Goal: Task Accomplishment & Management: Use online tool/utility

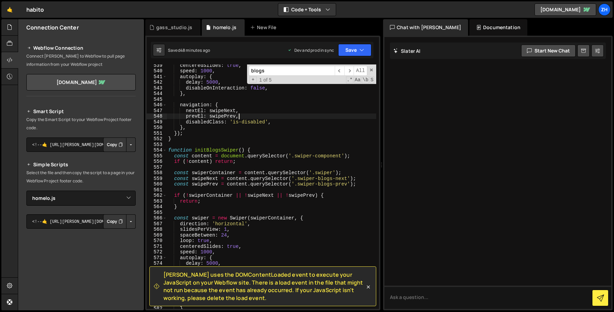
select select "44011"
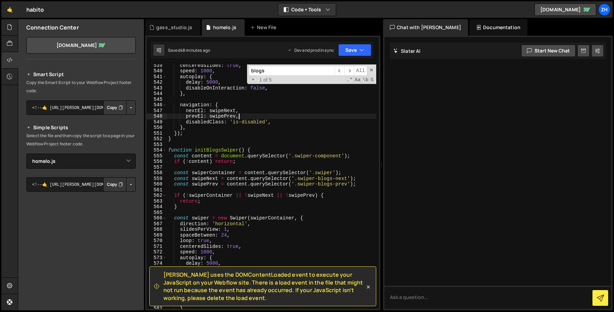
click at [277, 73] on input "blogs" at bounding box center [292, 71] width 86 height 10
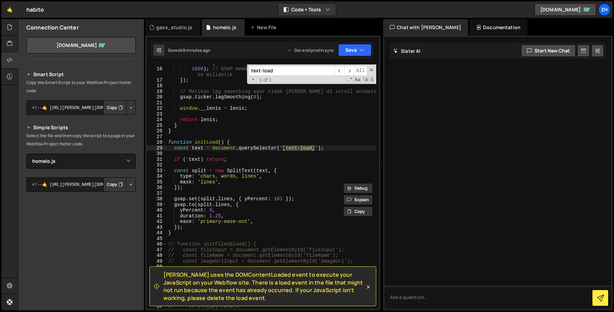
scroll to position [88, 0]
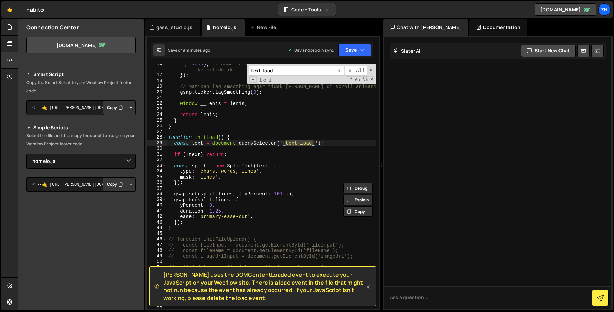
type input "text-load"
type textarea "const text = document.querySelector('[text-load]');"
click at [334, 142] on div "1000 ) ; // GSAP memberikan waktu dalam detik, perlu dikonversi ke milidetik })…" at bounding box center [271, 192] width 209 height 262
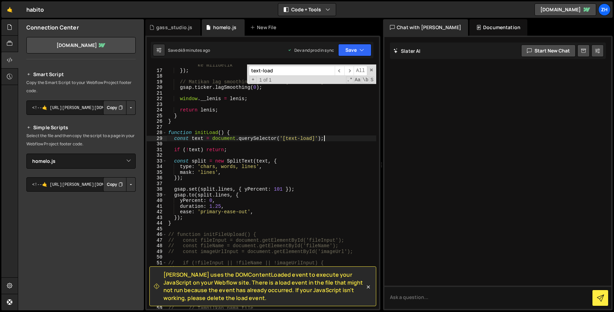
scroll to position [93, 0]
click at [327, 154] on div "1000 ) ; // GSAP memberikan waktu dalam detik, perlu dikonversi ke milidetik })…" at bounding box center [271, 187] width 209 height 262
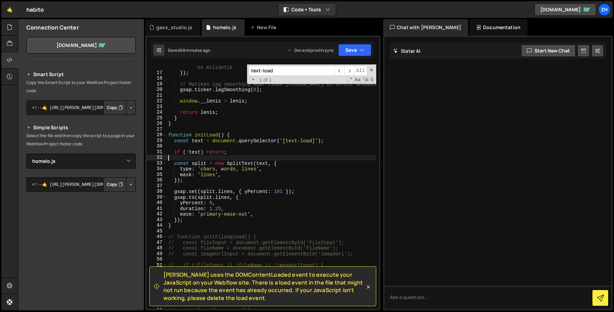
scroll to position [84, 0]
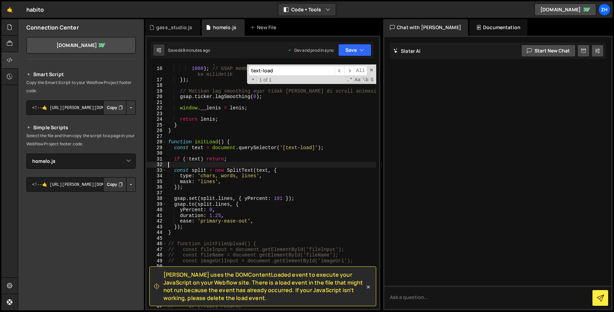
click at [325, 163] on div "[PERSON_NAME] . raf ( time * 1000 ) ; // GSAP memberikan waktu dalam detik, per…" at bounding box center [271, 188] width 209 height 256
click at [315, 198] on div "[PERSON_NAME] . raf ( time * 1000 ) ; // GSAP memberikan waktu dalam detik, per…" at bounding box center [271, 188] width 209 height 256
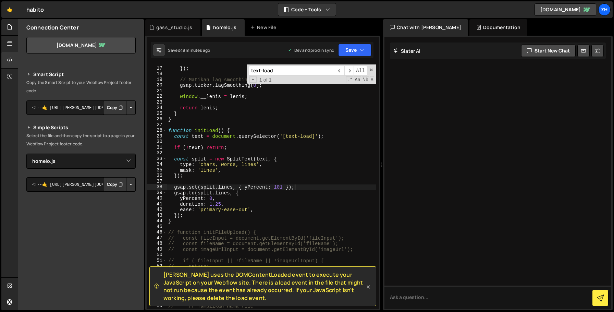
scroll to position [85, 0]
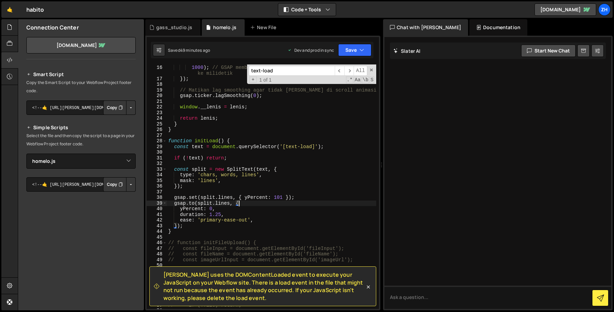
click at [309, 205] on div "[PERSON_NAME] . raf ( time * 1000 ) ; // GSAP memberikan waktu dalam detik, per…" at bounding box center [271, 187] width 209 height 256
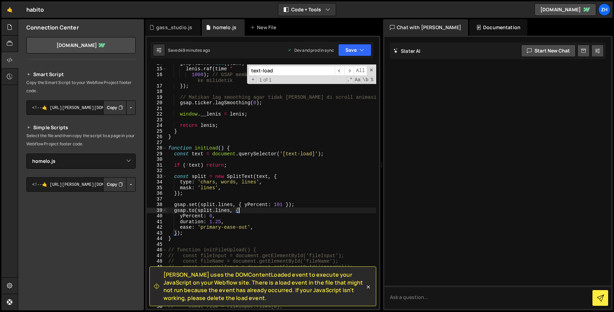
click at [303, 213] on div "gsap . ticker . add (( time ) => { [PERSON_NAME] . raf ( time * 1000 ) ; // GSA…" at bounding box center [271, 188] width 209 height 256
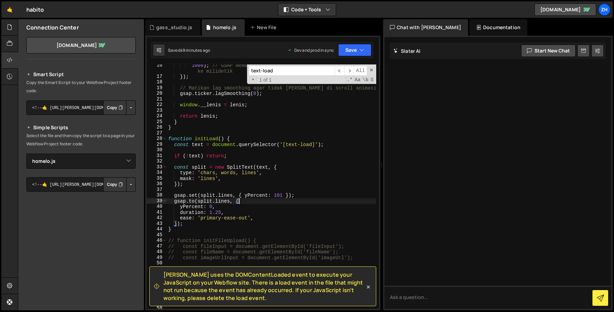
scroll to position [87, 0]
click at [301, 221] on div "1000 ) ; // GSAP memberikan waktu dalam detik, perlu dikonversi ke milidetik })…" at bounding box center [271, 193] width 209 height 262
click at [296, 227] on div "1000 ) ; // GSAP memberikan waktu dalam detik, perlu dikonversi ke milidetik })…" at bounding box center [271, 193] width 209 height 262
click at [304, 212] on div "1000 ) ; // GSAP memberikan waktu dalam detik, perlu dikonversi ke milidetik })…" at bounding box center [271, 193] width 209 height 262
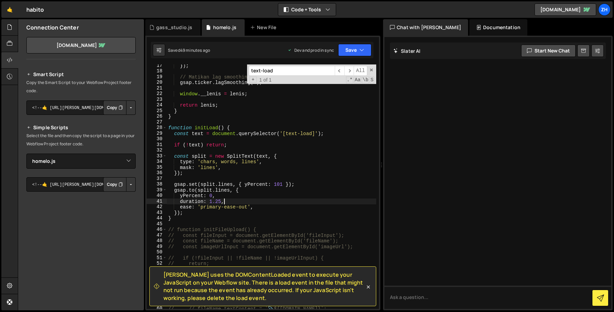
click at [297, 218] on div "}) ; // Matikan lag smoothing agar tidak [PERSON_NAME] di scroll animasi gsap .…" at bounding box center [271, 191] width 209 height 256
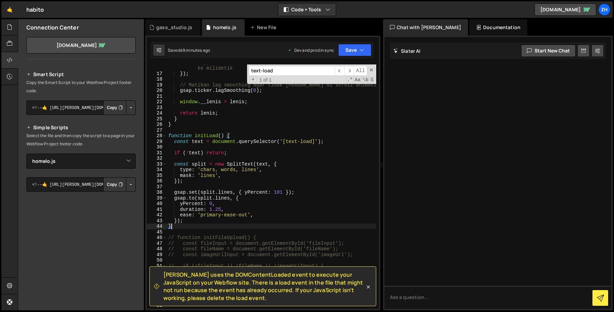
scroll to position [89, 0]
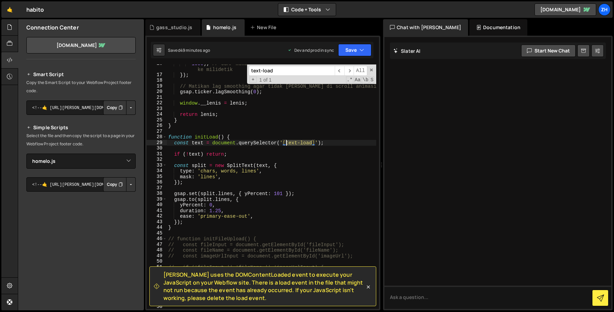
drag, startPoint x: 313, startPoint y: 143, endPoint x: 287, endPoint y: 144, distance: 26.1
click at [287, 144] on div "1000 ) ; // GSAP memberikan waktu dalam detik, perlu dikonversi ke milidetik })…" at bounding box center [271, 192] width 209 height 262
click at [293, 197] on div "1000 ) ; // GSAP memberikan waktu dalam detik, perlu dikonversi ke milidetik })…" at bounding box center [271, 192] width 209 height 262
click at [337, 145] on div "1000 ) ; // GSAP memberikan waktu dalam detik, perlu dikonversi ke milidetik })…" at bounding box center [271, 192] width 209 height 262
type textarea "const text = document.querySelector('[text-load]');"
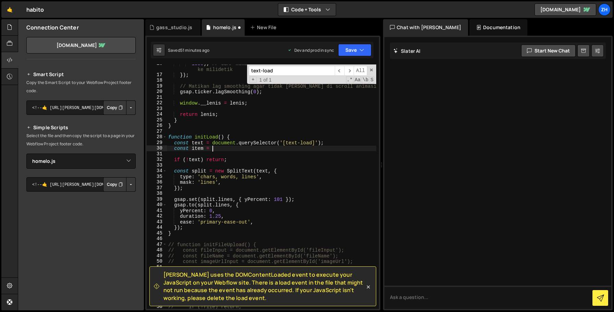
scroll to position [0, 3]
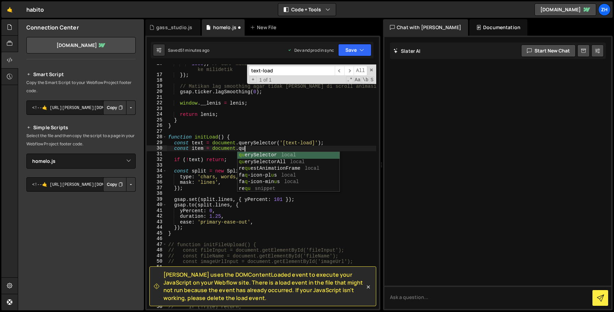
type textarea "const item = document.que"
click at [170, 148] on div "1000 ) ; // GSAP memberikan waktu dalam detik, perlu dikonversi ke milidetik })…" at bounding box center [271, 192] width 209 height 262
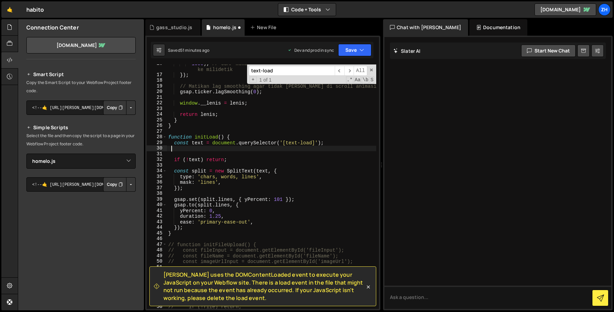
scroll to position [0, 0]
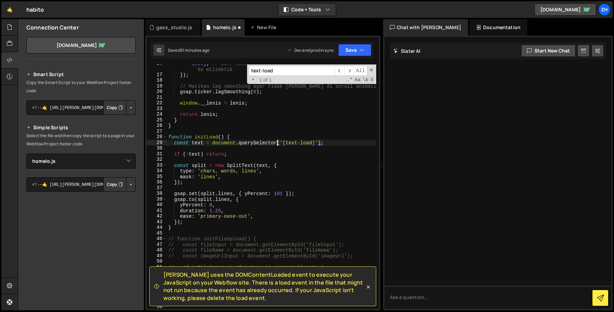
click at [277, 144] on div "1000 ) ; // GSAP memberikan waktu dalam detik, perlu dikonversi ke milidetik })…" at bounding box center [271, 192] width 209 height 262
type textarea "const text = document.querySelectorAll('[text-load]');"
click at [301, 160] on div "1000 ) ; // GSAP memberikan waktu dalam detik, perlu dikonversi ke milidetik })…" at bounding box center [271, 192] width 209 height 262
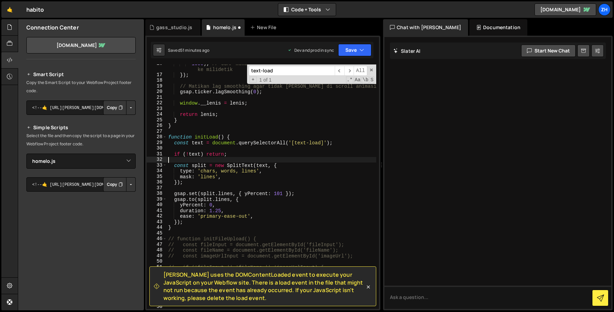
click at [301, 166] on div "1000 ) ; // GSAP memberikan waktu dalam detik, perlu dikonversi ke milidetik })…" at bounding box center [271, 192] width 209 height 262
type textarea "const split = new SplitText(text, {"
click at [302, 148] on div "1000 ) ; // GSAP memberikan waktu dalam detik, perlu dikonversi ke milidetik })…" at bounding box center [271, 192] width 209 height 262
click at [300, 153] on div "1000 ) ; // GSAP memberikan waktu dalam detik, perlu dikonversi ke milidetik })…" at bounding box center [271, 192] width 209 height 262
type textarea "if (!text) return;"
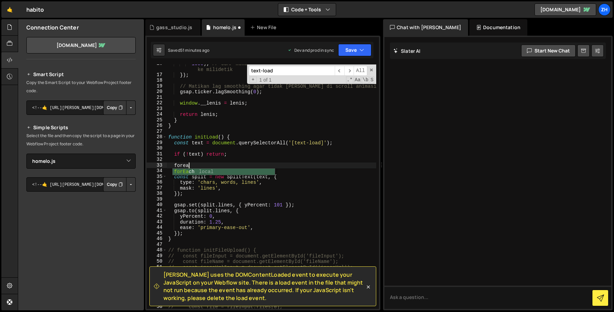
scroll to position [0, 1]
type textarea "f"
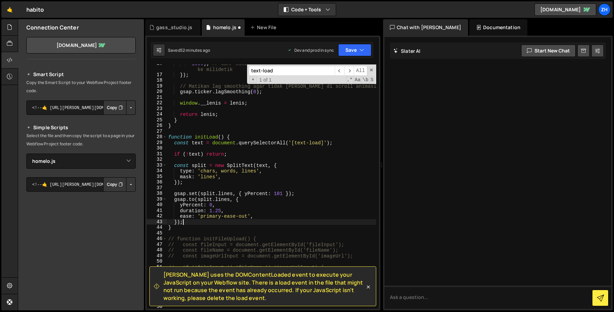
click at [240, 223] on div "1000 ) ; // GSAP memberikan waktu dalam detik, perlu dikonversi ke milidetik })…" at bounding box center [271, 192] width 209 height 262
click at [216, 229] on div "1000 ) ; // GSAP memberikan waktu dalam detik, perlu dikonversi ke milidetik })…" at bounding box center [271, 192] width 209 height 262
click at [168, 136] on div "1000 ) ; // GSAP memberikan waktu dalam detik, perlu dikonversi ke milidetik })…" at bounding box center [271, 192] width 209 height 262
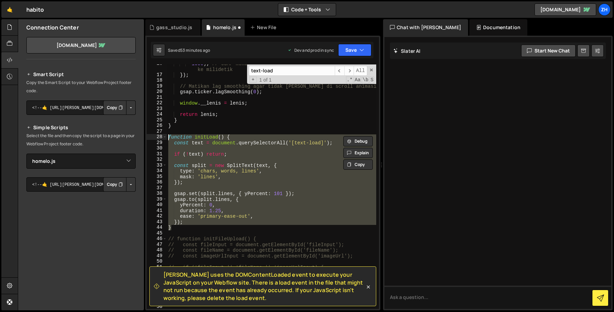
click at [196, 227] on div "1000 ) ; // GSAP memberikan waktu dalam detik, perlu dikonversi ke milidetik })…" at bounding box center [271, 186] width 209 height 244
click at [168, 138] on div "1000 ) ; // GSAP memberikan waktu dalam detik, perlu dikonversi ke milidetik })…" at bounding box center [271, 192] width 209 height 262
paste textarea "}"
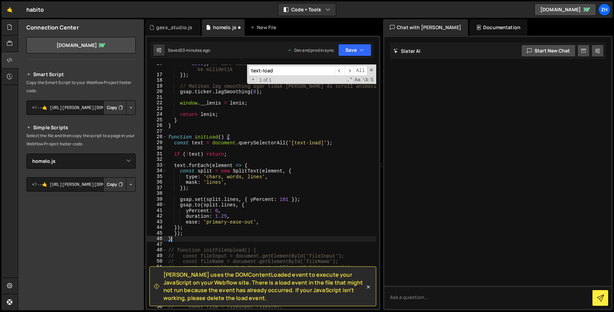
click at [280, 207] on div "1000 ) ; // GSAP memberikan waktu dalam detik, perlu dikonversi ke milidetik })…" at bounding box center [271, 192] width 209 height 262
click at [280, 210] on div "1000 ) ; // GSAP memberikan waktu dalam detik, perlu dikonversi ke milidetik })…" at bounding box center [271, 192] width 209 height 262
click at [304, 187] on div "1000 ) ; // GSAP memberikan waktu dalam detik, perlu dikonversi ke milidetik })…" at bounding box center [271, 192] width 209 height 262
click at [313, 177] on div "1000 ) ; // GSAP memberikan waktu dalam detik, perlu dikonversi ke milidetik })…" at bounding box center [271, 192] width 209 height 262
click at [187, 234] on div "1000 ) ; // GSAP memberikan waktu dalam detik, perlu dikonversi ke milidetik })…" at bounding box center [271, 192] width 209 height 262
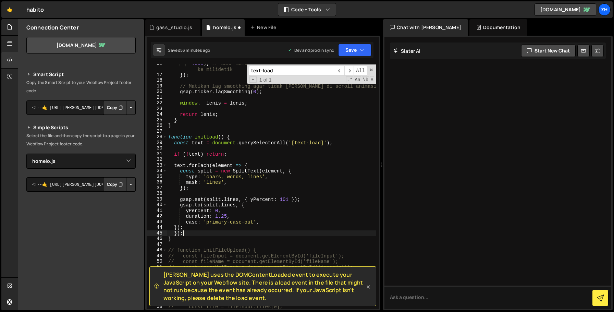
click at [350, 143] on div "1000 ) ; // GSAP memberikan waktu dalam detik, perlu dikonversi ke milidetik })…" at bounding box center [271, 192] width 209 height 262
type textarea "const text = document.querySelectorAll('[text-load]');"
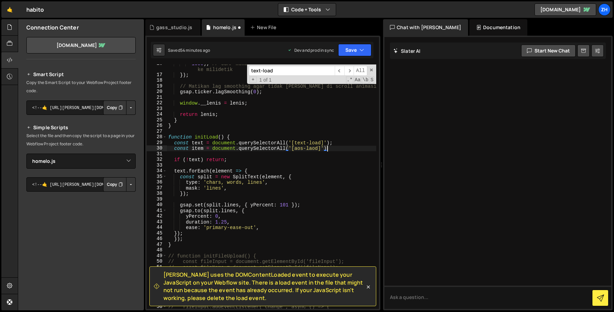
scroll to position [0, 11]
click at [201, 162] on div "1000 ) ; // GSAP memberikan waktu dalam detik, perlu dikonversi ke milidetik })…" at bounding box center [271, 192] width 209 height 262
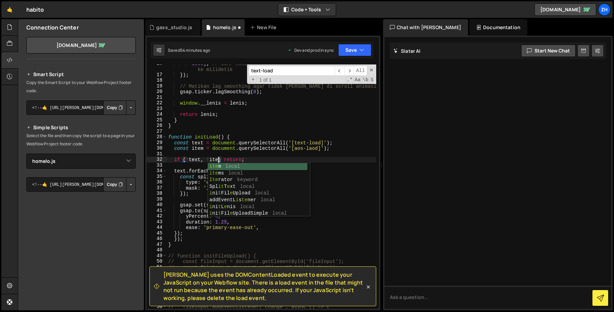
type textarea "if (!text, !item) return;"
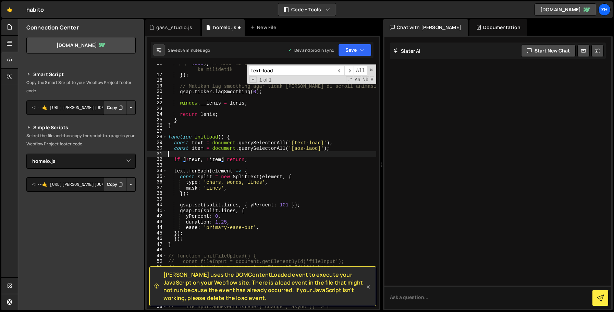
click at [258, 155] on div "1000 ) ; // GSAP memberikan waktu dalam detik, perlu dikonversi ke milidetik })…" at bounding box center [271, 192] width 209 height 262
click at [259, 157] on div "1000 ) ; // GSAP memberikan waktu dalam detik, perlu dikonversi ke milidetik })…" at bounding box center [271, 192] width 209 height 262
click at [209, 236] on div "1000 ) ; // GSAP memberikan waktu dalam detik, perlu dikonversi ke milidetik })…" at bounding box center [271, 192] width 209 height 262
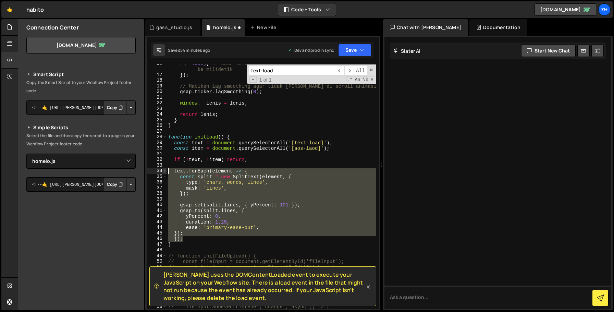
drag, startPoint x: 209, startPoint y: 236, endPoint x: 163, endPoint y: 168, distance: 82.4
click at [163, 168] on div "}); 16 17 18 19 20 21 22 23 24 25 26 27 28 29 30 31 32 33 34 35 36 37 38 39 40 …" at bounding box center [263, 186] width 232 height 244
click at [189, 240] on div "1000 ) ; // GSAP memberikan waktu dalam detik, perlu dikonversi ke milidetik })…" at bounding box center [271, 186] width 209 height 244
type textarea "});"
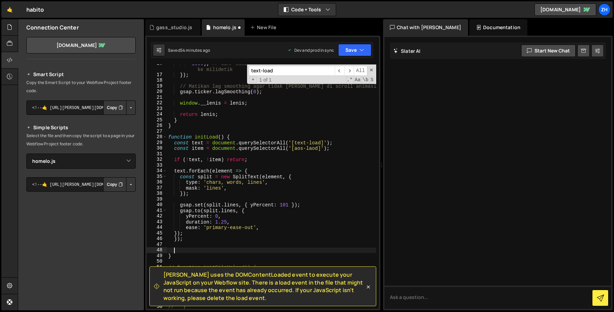
paste textarea "});"
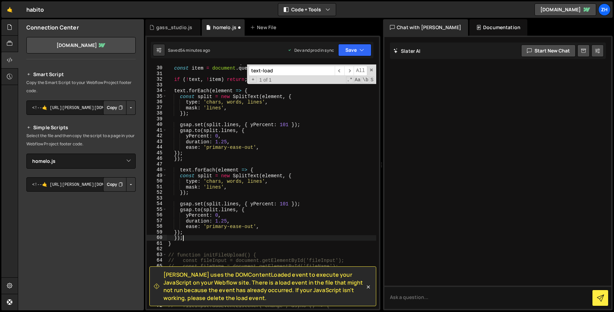
scroll to position [169, 0]
click at [185, 171] on div "const text = document . querySelectorAll ( '[text-load]' ) ; const item = docum…" at bounding box center [271, 188] width 209 height 256
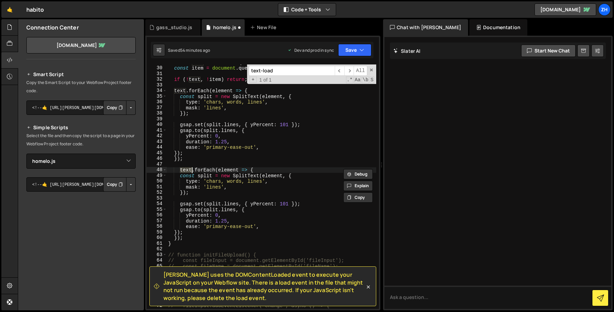
click at [185, 171] on div "const text = document . querySelectorAll ( '[text-load]' ) ; const item = docum…" at bounding box center [271, 188] width 209 height 256
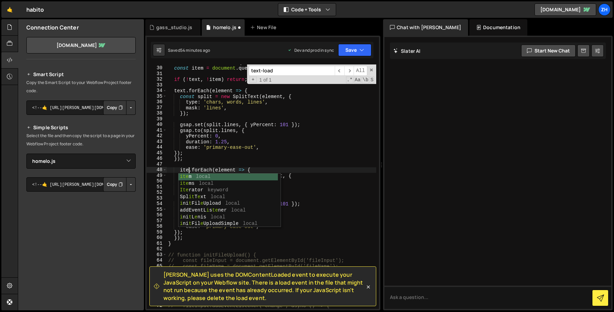
scroll to position [0, 1]
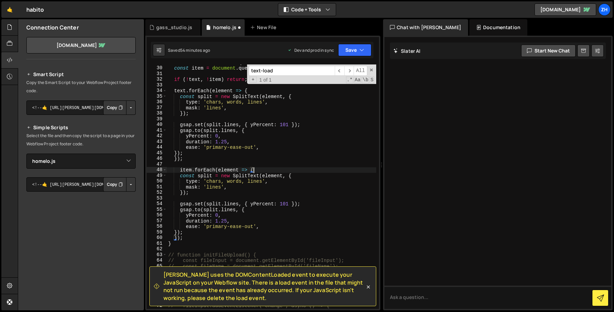
click at [261, 170] on div "const text = document . querySelectorAll ( '[text-load]' ) ; const item = docum…" at bounding box center [271, 188] width 209 height 256
click at [222, 192] on div "const text = document . querySelectorAll ( '[text-load]' ) ; const item = docum…" at bounding box center [271, 188] width 209 height 256
drag, startPoint x: 195, startPoint y: 189, endPoint x: 176, endPoint y: 180, distance: 21.2
click at [177, 180] on div "const text = document . querySelectorAll ( '[text-load]' ) ; const item = docum…" at bounding box center [271, 188] width 209 height 256
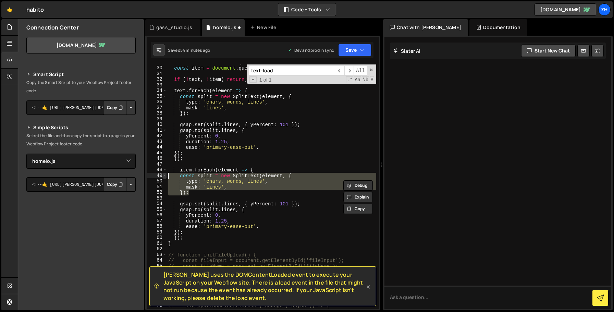
drag, startPoint x: 197, startPoint y: 194, endPoint x: 165, endPoint y: 178, distance: 36.2
click at [165, 178] on div "type: 'chars, words, lines', mask: 'lines', 29 30 31 32 33 34 35 36 37 38 39 40…" at bounding box center [263, 186] width 232 height 244
type textarea "const split = new SplitText(element, { type: 'chars, words, lines',"
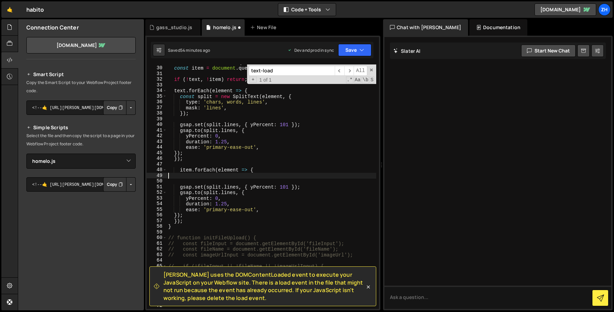
scroll to position [0, 0]
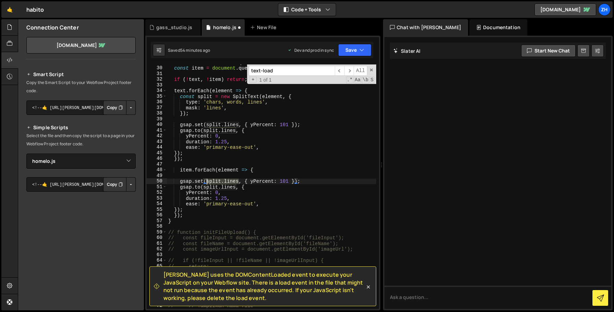
drag, startPoint x: 238, startPoint y: 181, endPoint x: 207, endPoint y: 181, distance: 31.5
click at [207, 181] on div "const text = document . querySelectorAll ( '[text-load]' ) ; const item = docum…" at bounding box center [271, 188] width 209 height 256
click at [257, 181] on div "const text = document . querySelectorAll ( '[text-load]' ) ; const item = docum…" at bounding box center [271, 188] width 209 height 256
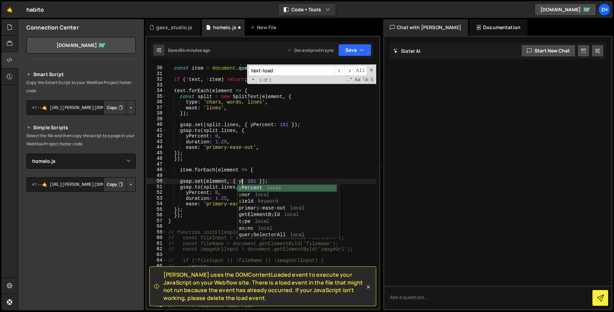
scroll to position [0, 5]
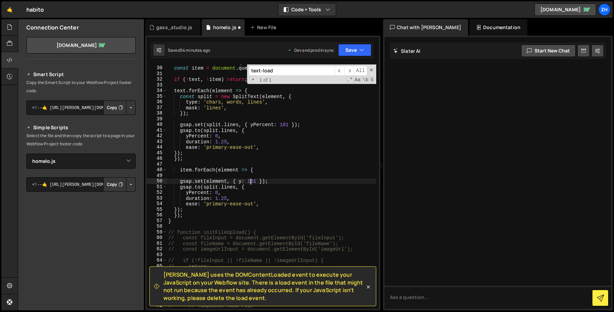
click at [251, 182] on div "const text = document . querySelectorAll ( '[text-load]' ) ; const item = docum…" at bounding box center [271, 188] width 209 height 256
click at [252, 182] on div "const text = document . querySelectorAll ( '[text-load]' ) ; const item = docum…" at bounding box center [271, 188] width 209 height 256
click at [254, 189] on div "const text = document . querySelectorAll ( '[text-load]' ) ; const item = docum…" at bounding box center [271, 188] width 209 height 256
click at [250, 195] on div "const text = document . querySelectorAll ( '[text-load]' ) ; const item = docum…" at bounding box center [271, 188] width 209 height 256
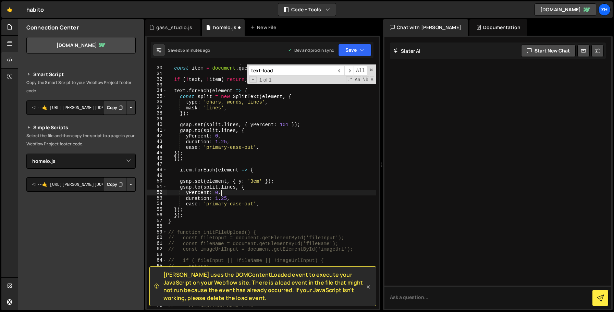
scroll to position [0, 3]
click at [226, 186] on div "const text = document . querySelectorAll ( '[text-load]' ) ; const item = docum…" at bounding box center [271, 188] width 209 height 256
click at [195, 195] on div "const text = document . querySelectorAll ( '[text-load]' ) ; const item = docum…" at bounding box center [271, 188] width 209 height 256
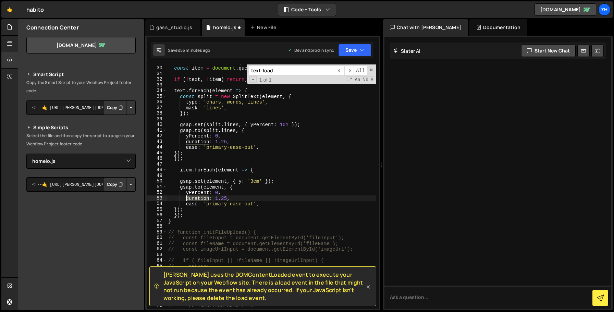
click at [195, 195] on div "const text = document . querySelectorAll ( '[text-load]' ) ; const item = docum…" at bounding box center [271, 188] width 209 height 256
click at [198, 194] on div "const text = document . querySelectorAll ( '[text-load]' ) ; const item = docum…" at bounding box center [271, 188] width 209 height 256
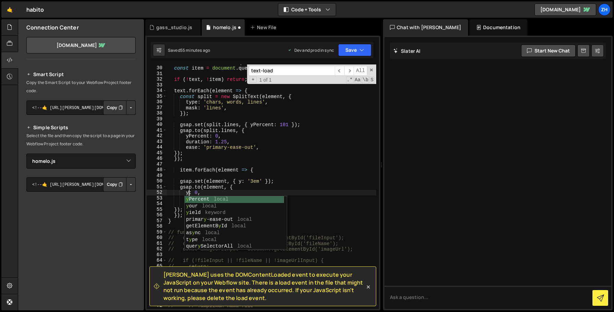
click at [198, 193] on div "const text = document . querySelectorAll ( '[text-load]' ) ; const item = docum…" at bounding box center [271, 188] width 209 height 256
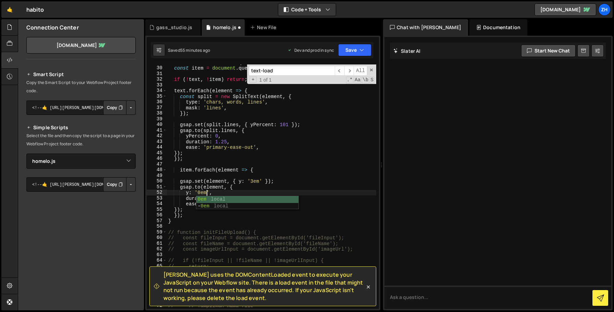
scroll to position [0, 2]
click at [226, 192] on div "const text = document . querySelectorAll ( '[text-load]' ) ; const item = docum…" at bounding box center [271, 188] width 209 height 256
click at [262, 181] on div "const text = document . querySelectorAll ( '[text-load]' ) ; const item = docum…" at bounding box center [271, 188] width 209 height 256
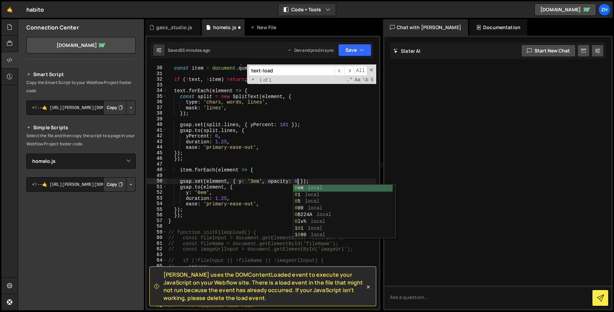
scroll to position [0, 9]
click at [275, 189] on div "const text = document . querySelectorAll ( '[text-load]' ) ; const item = docum…" at bounding box center [271, 188] width 209 height 256
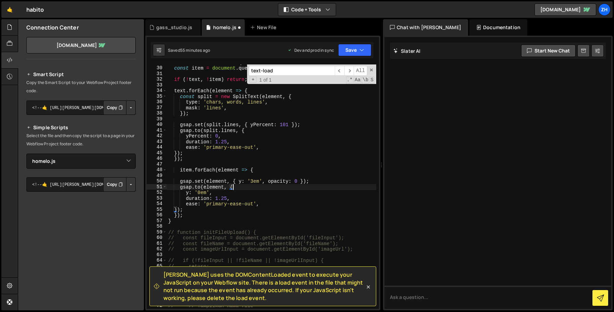
click at [261, 196] on div "const text = document . querySelectorAll ( '[text-load]' ) ; const item = docum…" at bounding box center [271, 188] width 209 height 256
click at [263, 194] on div "const text = document . querySelectorAll ( '[text-load]' ) ; const item = docum…" at bounding box center [271, 188] width 209 height 256
type textarea "y: '0em',"
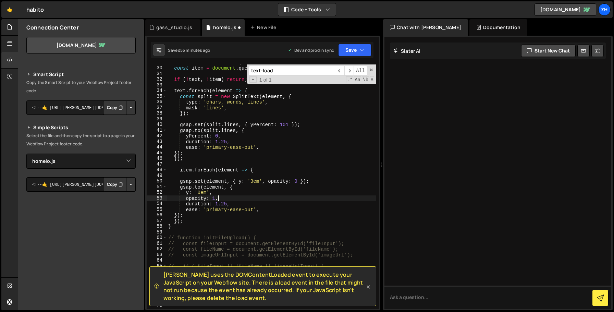
scroll to position [0, 3]
click at [293, 199] on div "const text = document . querySelectorAll ( '[text-load]' ) ; const item = docum…" at bounding box center [271, 188] width 209 height 256
click at [287, 203] on div "const text = document . querySelectorAll ( '[text-load]' ) ; const item = docum…" at bounding box center [271, 188] width 209 height 256
type textarea "duration: 1.25,"
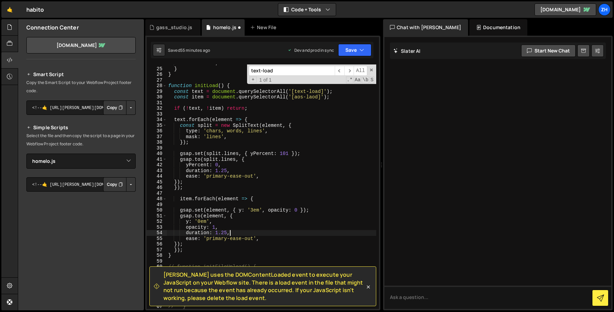
scroll to position [137, 0]
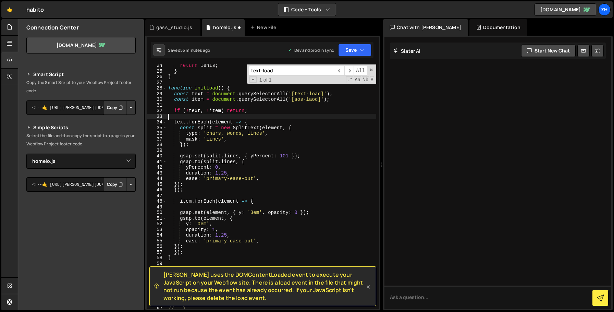
click at [329, 118] on div "return [PERSON_NAME] ; } } function initLoad ( ) { const text = document . quer…" at bounding box center [271, 191] width 209 height 256
click at [355, 48] on button "Save" at bounding box center [354, 50] width 33 height 12
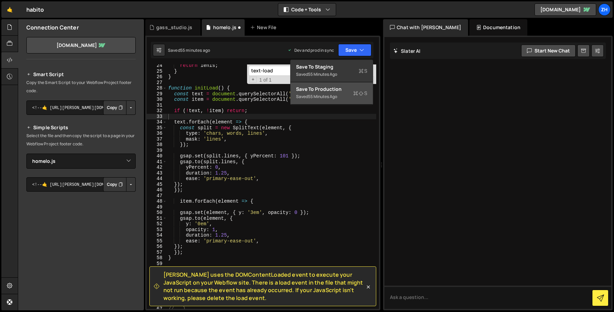
click at [345, 96] on div "Saved 55 minutes ago" at bounding box center [331, 97] width 71 height 8
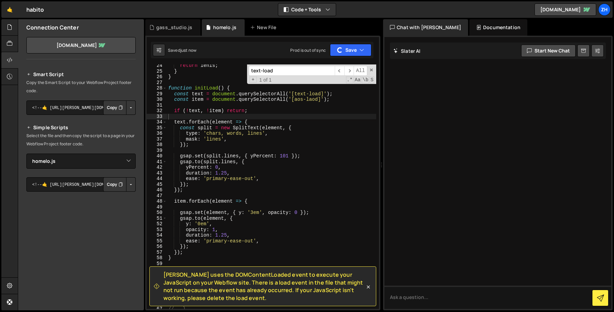
click at [341, 165] on div "return [PERSON_NAME] ; } } function initLoad ( ) { const text = document . quer…" at bounding box center [271, 191] width 209 height 256
click at [260, 137] on div "return [PERSON_NAME] ; } } function initLoad ( ) { const text = document . quer…" at bounding box center [271, 191] width 209 height 256
click at [205, 111] on div "return [PERSON_NAME] ; } } function initLoad ( ) { const text = document . quer…" at bounding box center [271, 191] width 209 height 256
drag, startPoint x: 259, startPoint y: 111, endPoint x: 175, endPoint y: 110, distance: 84.3
click at [174, 110] on div "return [PERSON_NAME] ; } } function initLoad ( ) { const text = document . quer…" at bounding box center [271, 191] width 209 height 256
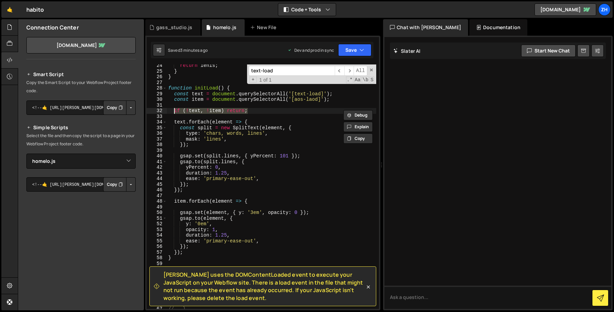
click at [204, 113] on div "return [PERSON_NAME] ; } } function initLoad ( ) { const text = document . quer…" at bounding box center [271, 186] width 209 height 244
type textarea "if (!text && !item) return;"
click at [364, 45] on button "Save" at bounding box center [354, 50] width 33 height 12
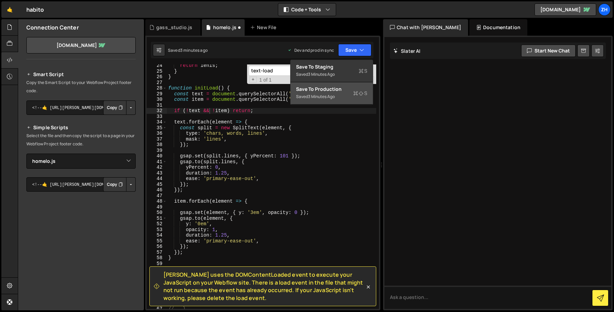
click at [341, 91] on div "Save to Production S" at bounding box center [331, 89] width 71 height 7
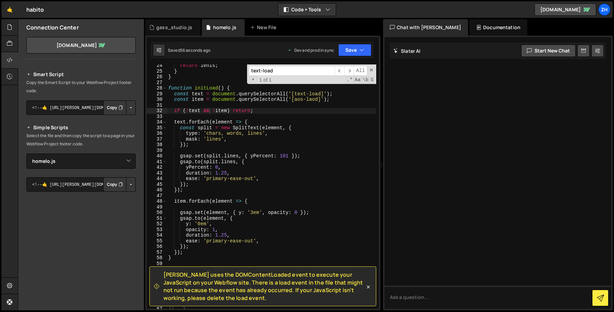
click at [265, 119] on div "return [PERSON_NAME] ; } } function initLoad ( ) { const text = document . quer…" at bounding box center [271, 191] width 209 height 256
drag, startPoint x: 261, startPoint y: 111, endPoint x: 175, endPoint y: 111, distance: 86.0
click at [175, 111] on div "return [PERSON_NAME] ; } } function initLoad ( ) { const text = document . quer…" at bounding box center [271, 191] width 209 height 256
click at [294, 111] on div "return [PERSON_NAME] ; } } function initLoad ( ) { const text = document . quer…" at bounding box center [271, 186] width 209 height 244
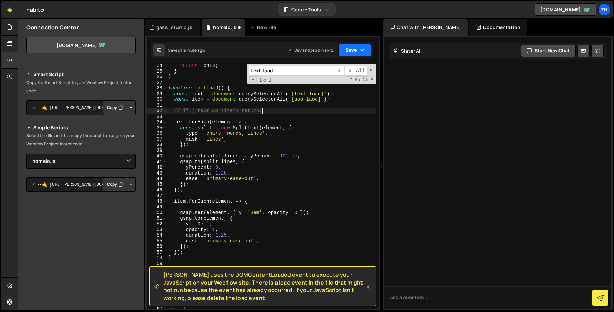
click at [352, 48] on button "Save" at bounding box center [354, 50] width 33 height 12
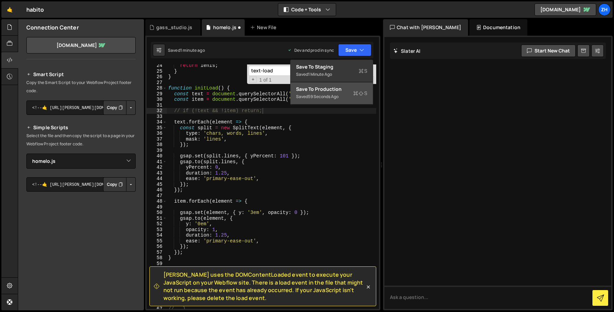
click at [327, 94] on div "59 seconds ago" at bounding box center [323, 97] width 31 height 6
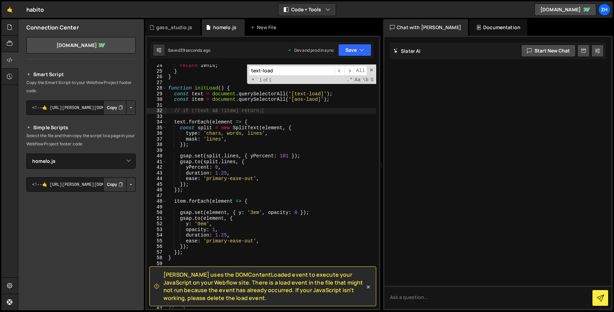
click at [295, 112] on div "return [PERSON_NAME] ; } } function initLoad ( ) { const text = document . quer…" at bounding box center [271, 191] width 209 height 256
drag, startPoint x: 270, startPoint y: 110, endPoint x: 174, endPoint y: 110, distance: 96.0
click at [174, 110] on div "return [PERSON_NAME] ; } } function initLoad ( ) { const text = document . quer…" at bounding box center [271, 191] width 209 height 256
type textarea "if (!text && !item) return;"
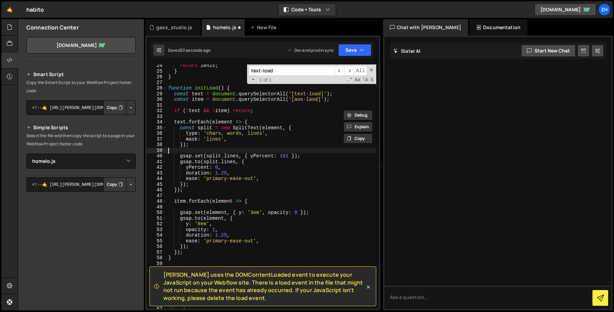
click at [244, 148] on div "return [PERSON_NAME] ; } } function initLoad ( ) { const text = document . quer…" at bounding box center [271, 191] width 209 height 256
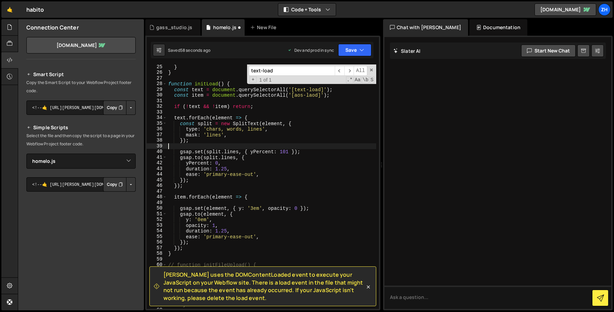
scroll to position [142, 0]
drag, startPoint x: 260, startPoint y: 195, endPoint x: 158, endPoint y: 197, distance: 101.5
click at [158, 197] on div "25 26 27 28 29 30 31 32 33 34 35 36 37 38 39 40 41 42 43 44 45 46 47 48 49 50 5…" at bounding box center [263, 186] width 232 height 244
type textarea "item.forEach(element => {"
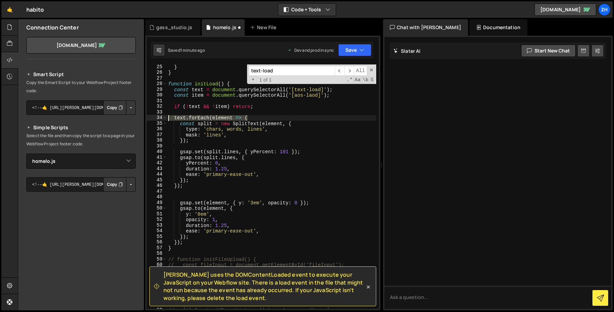
drag, startPoint x: 263, startPoint y: 119, endPoint x: 161, endPoint y: 115, distance: 101.9
click at [161, 115] on div "25 26 27 28 29 30 31 32 33 34 35 36 37 38 39 40 41 42 43 44 45 46 47 48 49 50 5…" at bounding box center [263, 186] width 232 height 244
type textarea "text.forEach(element => {"
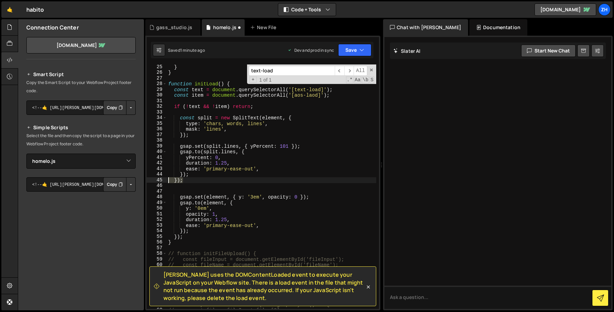
drag, startPoint x: 195, startPoint y: 183, endPoint x: 150, endPoint y: 179, distance: 44.7
click at [150, 179] on div "25 26 27 28 29 30 31 32 33 34 35 36 37 38 39 40 41 42 43 44 45 46 47 48 49 50 5…" at bounding box center [263, 186] width 232 height 244
type textarea "});"
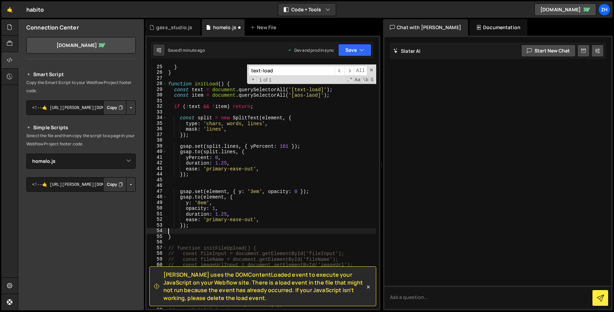
type textarea "});"
click at [209, 181] on div "} } function initLoad ( ) { const text = document . querySelectorAll ( '[text-l…" at bounding box center [271, 192] width 209 height 256
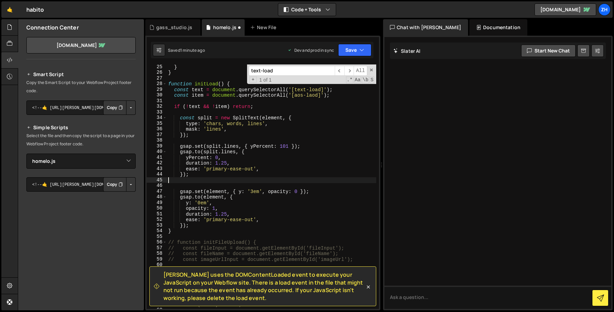
click at [371, 68] on span at bounding box center [371, 70] width 5 height 5
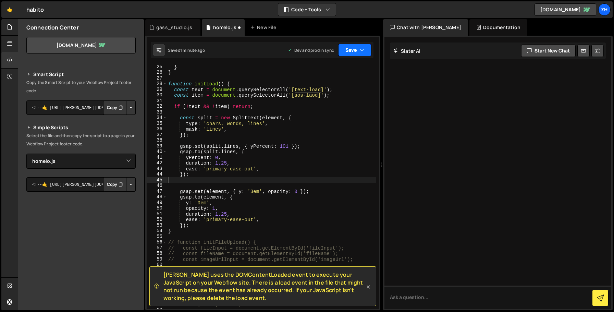
click at [361, 53] on icon "button" at bounding box center [362, 50] width 5 height 7
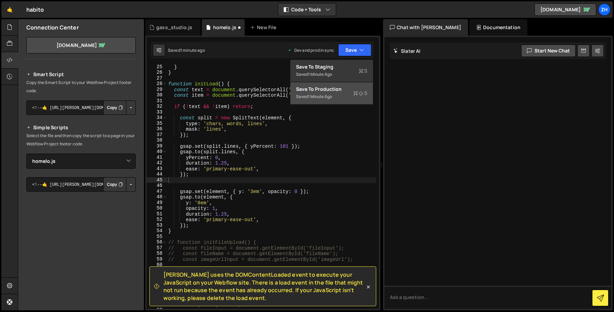
click at [347, 91] on div "Save to Production S" at bounding box center [331, 89] width 71 height 7
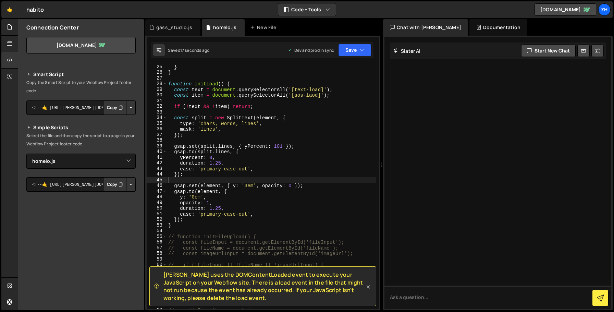
click at [283, 163] on div "} } function initLoad ( ) { const text = document . querySelectorAll ( '[text-l…" at bounding box center [271, 192] width 209 height 256
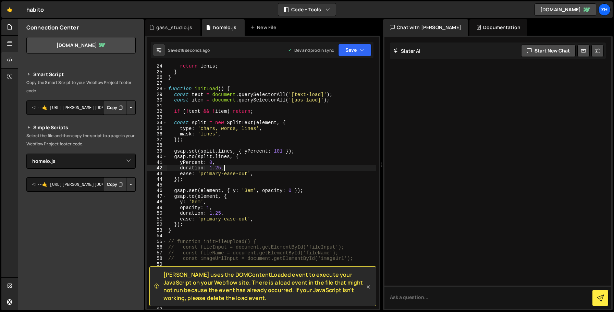
scroll to position [137, 0]
click at [266, 124] on div "return [PERSON_NAME] ; } } function initLoad ( ) { const text = document . quer…" at bounding box center [271, 191] width 209 height 256
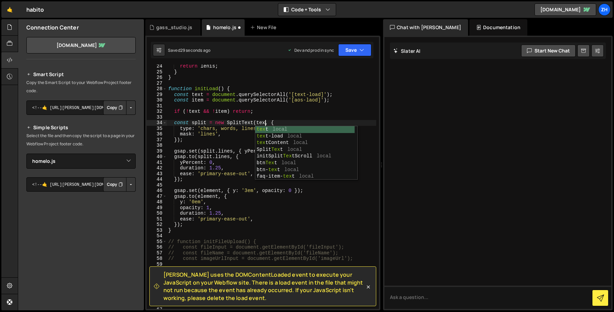
scroll to position [0, 7]
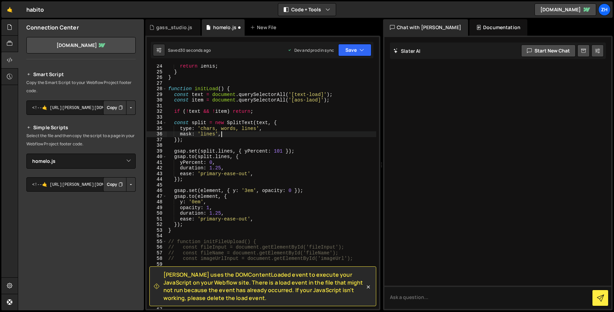
click at [268, 132] on div "return [PERSON_NAME] ; } } function initLoad ( ) { const text = document . quer…" at bounding box center [271, 191] width 209 height 256
click at [356, 50] on button "Save" at bounding box center [354, 50] width 33 height 12
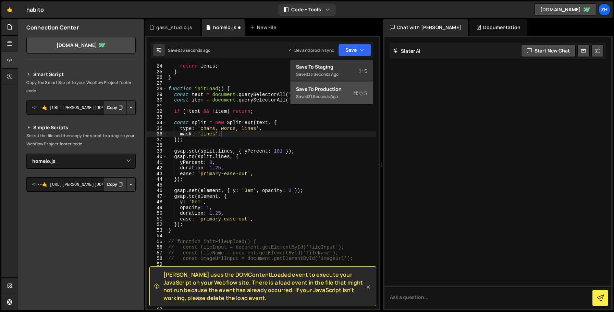
click at [348, 92] on div "Save to Production S" at bounding box center [331, 89] width 71 height 7
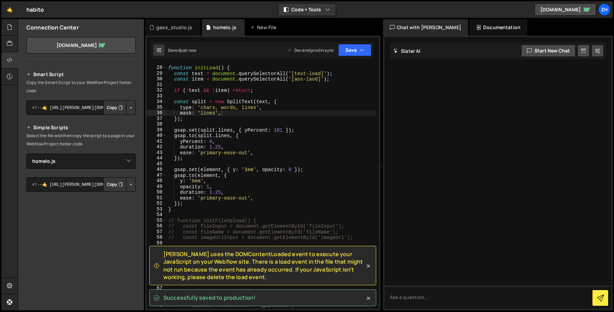
scroll to position [158, 0]
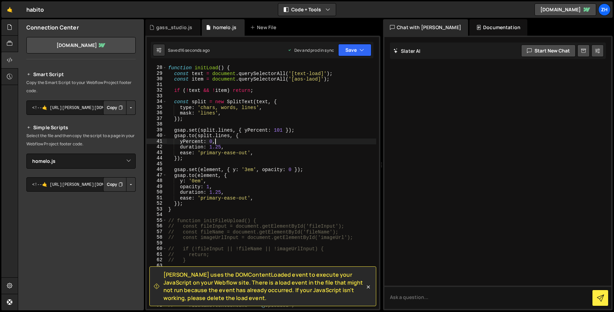
click at [270, 143] on div "function initLoad ( ) { const text = document . querySelectorAll ( '[text-load]…" at bounding box center [271, 187] width 209 height 256
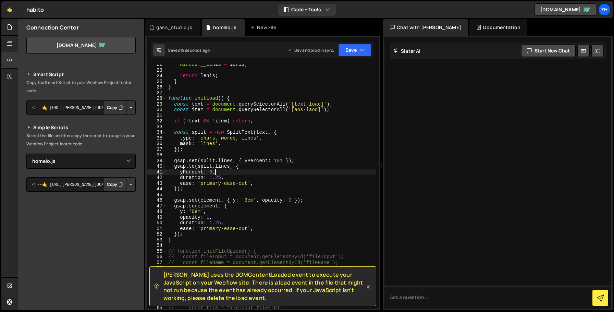
scroll to position [127, 0]
click at [209, 201] on div "window . __lenis = [PERSON_NAME] ; return [PERSON_NAME] ; } } function initLoad…" at bounding box center [271, 190] width 209 height 256
click at [210, 208] on div "window . __lenis = [PERSON_NAME] ; return [PERSON_NAME] ; } } function initLoad…" at bounding box center [271, 190] width 209 height 256
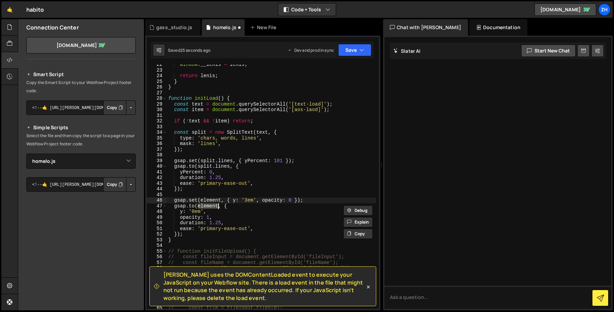
click at [210, 200] on div "window . __lenis = [PERSON_NAME] ; return [PERSON_NAME] ; } } function initLoad…" at bounding box center [271, 190] width 209 height 256
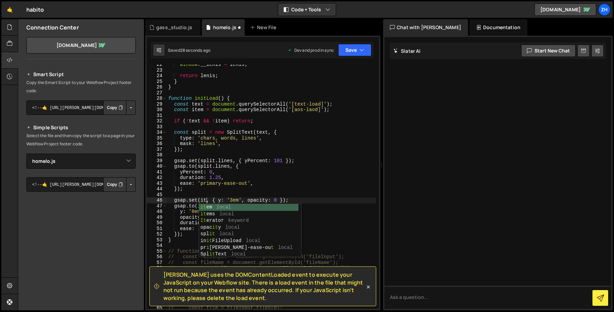
type textarea "gsap.set(item, { y: '3em', opacity: 0 });"
click at [311, 196] on div "window . __lenis = [PERSON_NAME] ; return [PERSON_NAME] ; } } function initLoad…" at bounding box center [271, 190] width 209 height 256
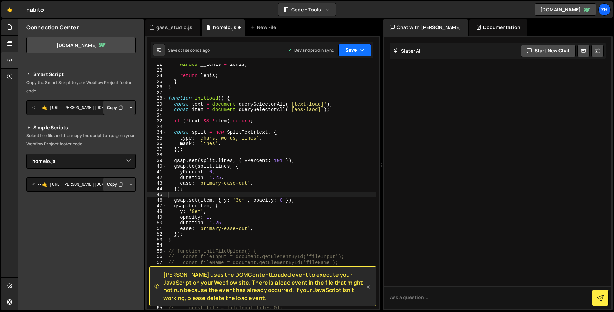
click at [361, 55] on button "Save" at bounding box center [354, 50] width 33 height 12
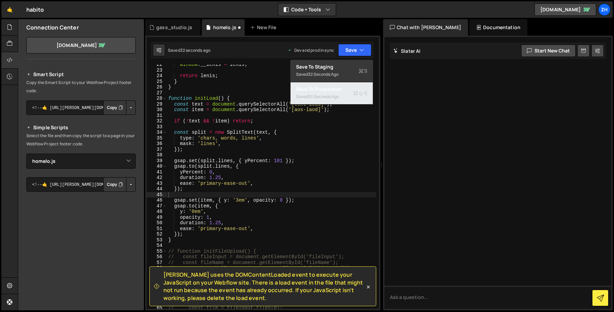
click at [350, 95] on div "Saved 30 seconds ago" at bounding box center [331, 97] width 71 height 8
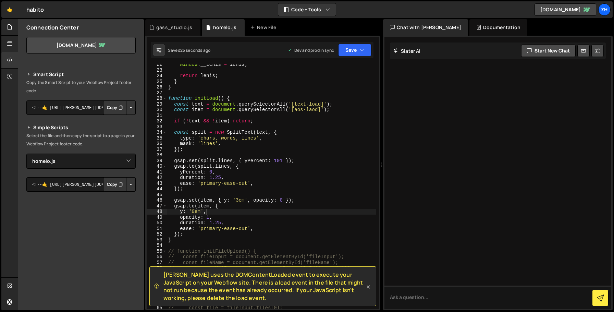
click at [240, 212] on div "window . __lenis = [PERSON_NAME] ; return [PERSON_NAME] ; } } function initLoad…" at bounding box center [271, 190] width 209 height 256
click at [203, 236] on div "window . __lenis = [PERSON_NAME] ; return [PERSON_NAME] ; } } function initLoad…" at bounding box center [271, 190] width 209 height 256
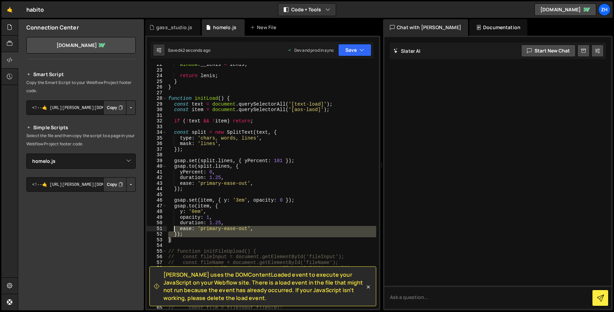
drag, startPoint x: 184, startPoint y: 240, endPoint x: 175, endPoint y: 229, distance: 14.5
click at [175, 229] on div "window . __lenis = [PERSON_NAME] ; return [PERSON_NAME] ; } } function initLoad…" at bounding box center [271, 190] width 209 height 256
click at [181, 242] on div "window . __lenis = [PERSON_NAME] ; return [PERSON_NAME] ; } } function initLoad…" at bounding box center [271, 186] width 209 height 244
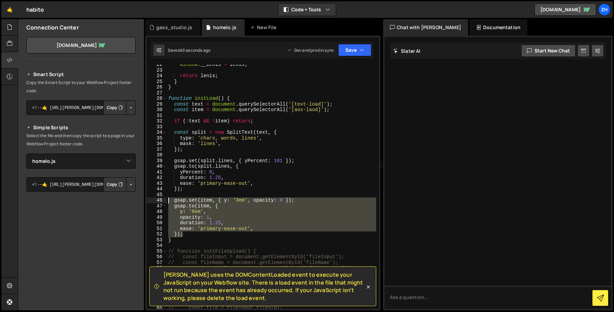
drag, startPoint x: 187, startPoint y: 232, endPoint x: 151, endPoint y: 198, distance: 49.0
click at [151, 199] on div "} 22 23 24 25 26 27 28 29 30 31 32 33 34 35 36 37 38 39 40 41 42 43 44 45 46 47…" at bounding box center [263, 186] width 232 height 244
type textarea "gsap.set(item, { y: '3em', opacity: 0 }); [DOMAIN_NAME](item, {"
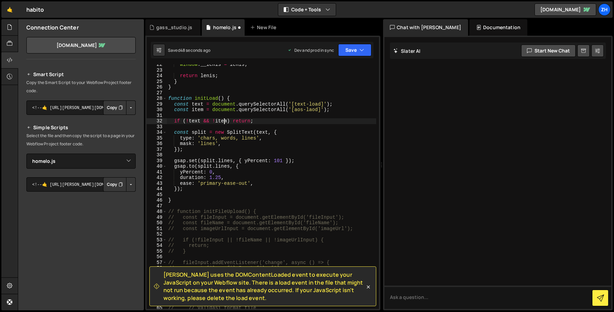
click at [223, 120] on div "window . __lenis = [PERSON_NAME] ; return [PERSON_NAME] ; } } function initLoad…" at bounding box center [271, 190] width 209 height 256
click at [222, 120] on div "window . __lenis = [PERSON_NAME] ; return [PERSON_NAME] ; } } function initLoad…" at bounding box center [271, 190] width 209 height 256
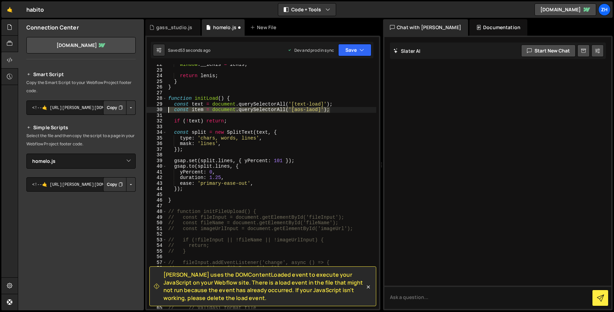
drag, startPoint x: 332, startPoint y: 110, endPoint x: 160, endPoint y: 108, distance: 172.4
click at [160, 108] on div "if (!text) return; 22 23 24 25 26 27 28 29 30 31 32 33 34 35 36 37 38 39 40 41 …" at bounding box center [263, 186] width 232 height 244
type textarea "const item = document.querySelectorAll('[aos-laod]');"
type textarea "const text = document.querySelectorAll('[text-load]');"
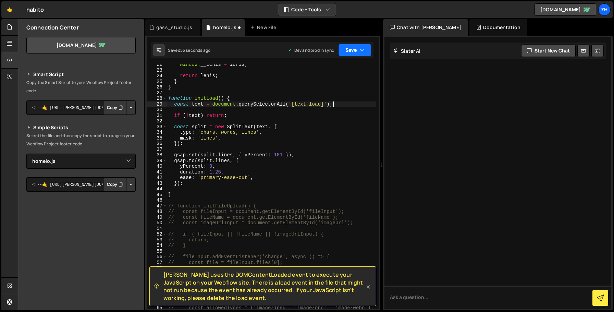
click at [352, 46] on button "Save" at bounding box center [354, 50] width 33 height 12
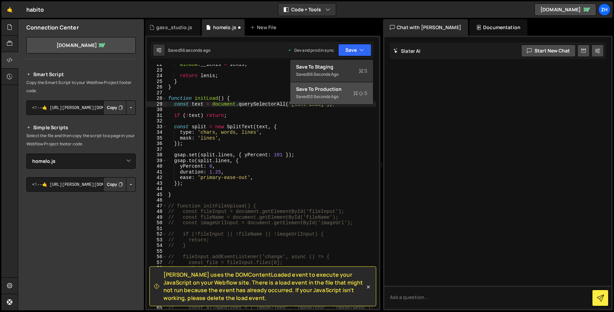
click at [342, 91] on div "Save to Production S" at bounding box center [331, 89] width 71 height 7
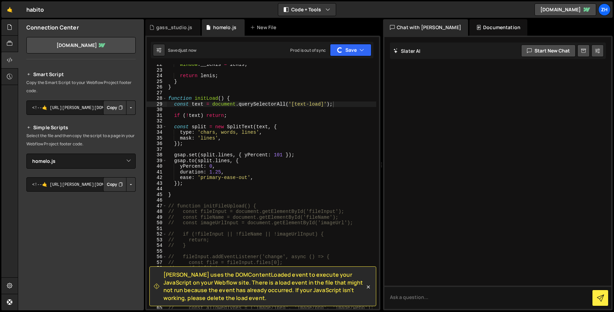
click at [348, 94] on div "window . __lenis = [PERSON_NAME] ; return [PERSON_NAME] ; } } function initLoad…" at bounding box center [271, 190] width 209 height 256
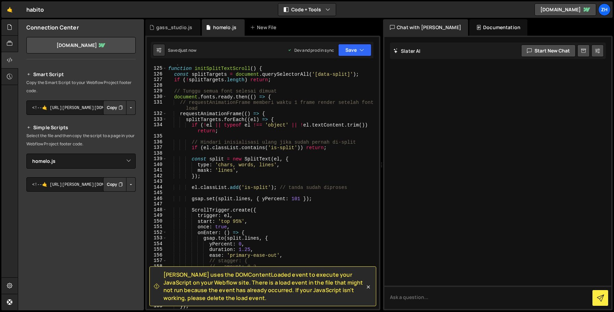
scroll to position [735, 0]
click at [349, 95] on div "//split text animation function initSplitTextScroll ( ) { const splitTargets = …" at bounding box center [271, 187] width 209 height 256
type textarea "document.fonts.ready.then(() => {"
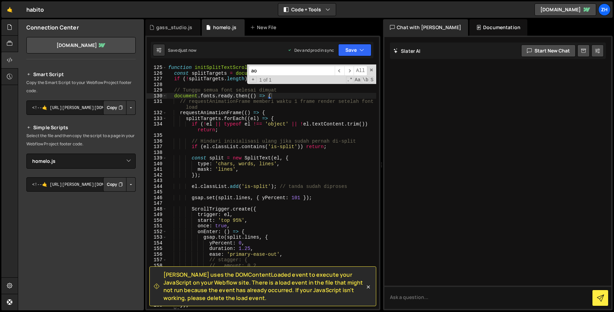
scroll to position [879, 0]
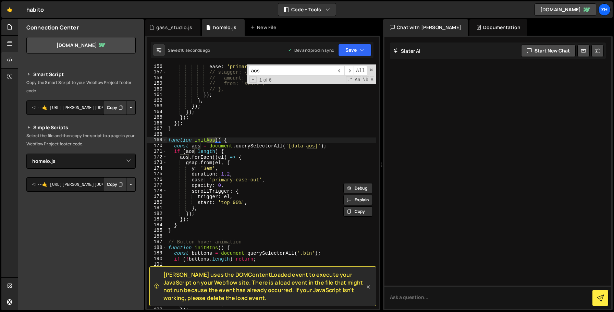
type input "aos"
click at [311, 169] on div "ease : 'primary-ease-out' , // stagger: { // amount: 0.2, // from: 'start', // …" at bounding box center [271, 192] width 209 height 256
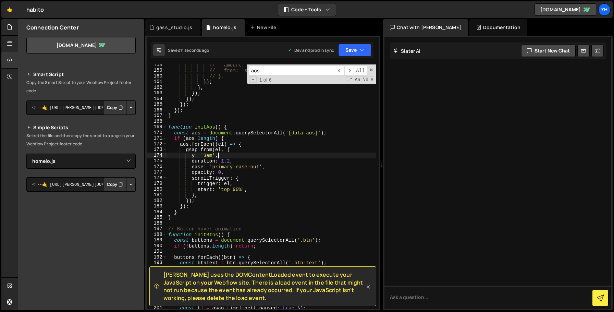
scroll to position [935, 0]
click at [300, 179] on div "// amount: 0.2, // from: 'start', // }, }) ; } , }) ; }) ; }) ; }) ; } function…" at bounding box center [271, 190] width 209 height 256
click at [287, 184] on div "// amount: 0.2, // from: 'start', // }, }) ; } , }) ; }) ; }) ; }) ; } function…" at bounding box center [271, 190] width 209 height 256
click at [252, 198] on div "// amount: 0.2, // from: 'start', // }, }) ; } , }) ; }) ; }) ; }) ; } function…" at bounding box center [271, 190] width 209 height 256
click at [238, 209] on div "// amount: 0.2, // from: 'start', // }, }) ; } , }) ; }) ; }) ; }) ; } function…" at bounding box center [271, 190] width 209 height 256
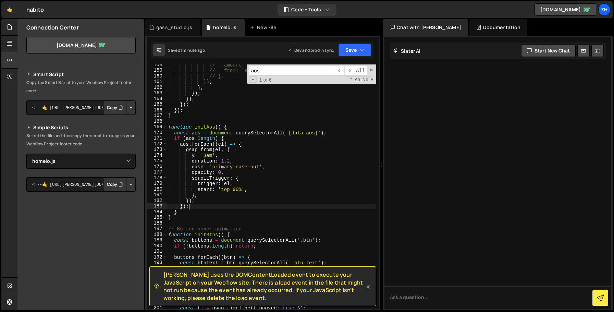
click at [228, 212] on div "// amount: 0.2, // from: 'start', // }, }) ; } , }) ; }) ; }) ; }) ; } function…" at bounding box center [271, 190] width 209 height 256
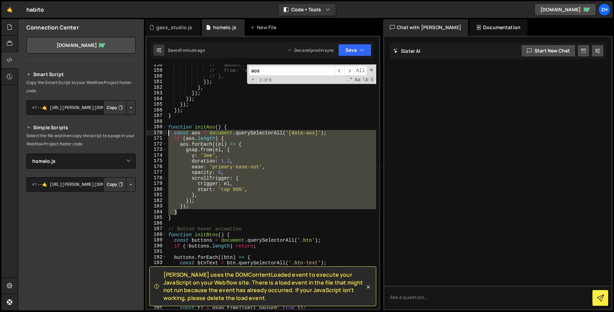
drag, startPoint x: 183, startPoint y: 210, endPoint x: 158, endPoint y: 132, distance: 82.1
click at [158, 132] on div "} 158 159 160 161 162 163 164 165 166 167 168 169 170 171 172 173 174 175 176 1…" at bounding box center [263, 186] width 232 height 244
click at [222, 210] on div "// amount: 0.2, // from: 'start', // }, }) ; } , }) ; }) ; }) ; }) ; } function…" at bounding box center [271, 186] width 209 height 244
type textarea "}"
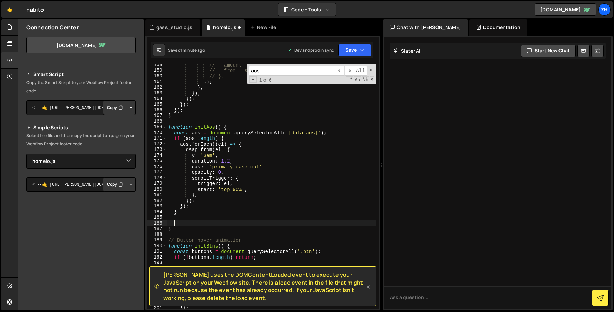
paste textarea "}"
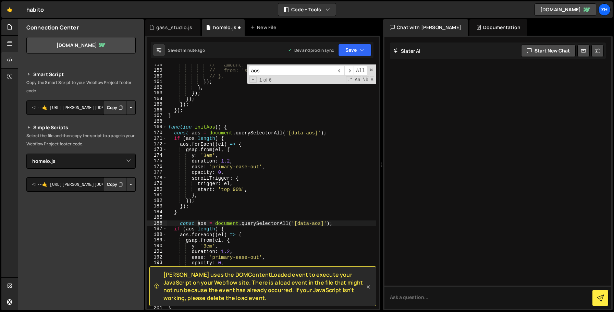
click at [198, 222] on div "// amount: 0.2, // from: 'start', // }, }) ; } , }) ; }) ; }) ; }) ; } function…" at bounding box center [271, 190] width 209 height 256
click at [315, 224] on div "// amount: 0.2, // from: 'start', // }, }) ; } , }) ; }) ; }) ; }) ; } function…" at bounding box center [271, 190] width 209 height 256
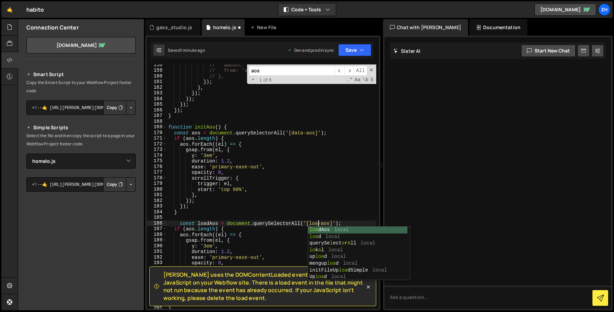
scroll to position [0, 11]
click at [256, 236] on div "// amount: 0.2, // from: 'start', // }, }) ; } , }) ; }) ; }) ; }) ; } function…" at bounding box center [271, 190] width 209 height 256
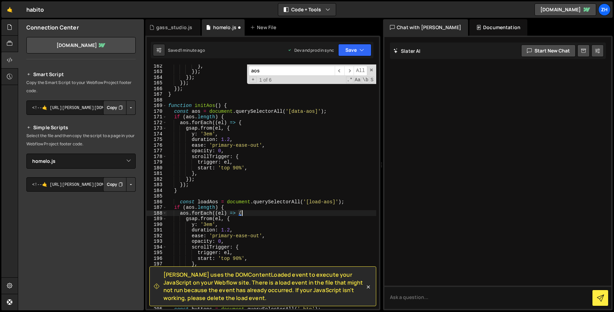
scroll to position [958, 0]
click at [187, 205] on div "} , }) ; }) ; }) ; }) ; } function initAos ( ) { const aos = document . querySe…" at bounding box center [271, 190] width 209 height 256
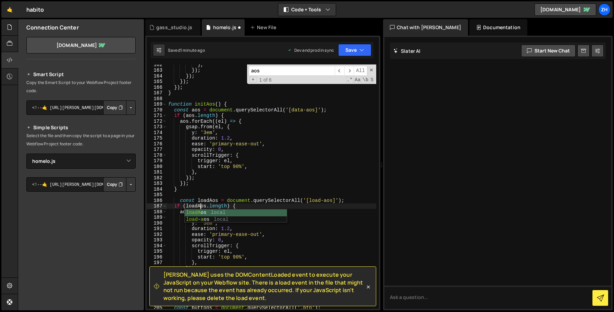
scroll to position [0, 2]
click at [226, 205] on div "} , }) ; }) ; }) ; }) ; } function initAos ( ) { const aos = document . querySe…" at bounding box center [271, 190] width 209 height 256
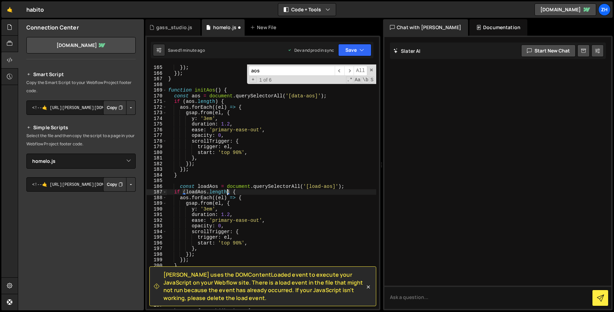
scroll to position [972, 0]
click at [183, 197] on div "}) ; }) ; }) ; } function initAos ( ) { const aos = document . querySelectorAll…" at bounding box center [271, 187] width 209 height 256
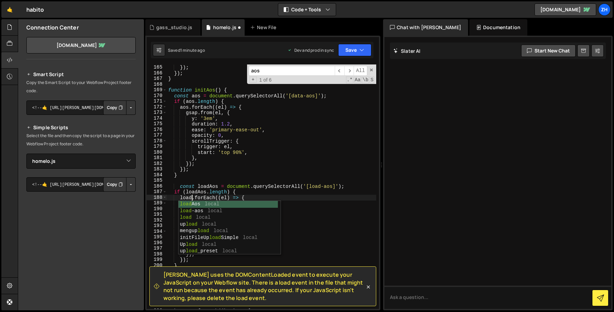
scroll to position [0, 2]
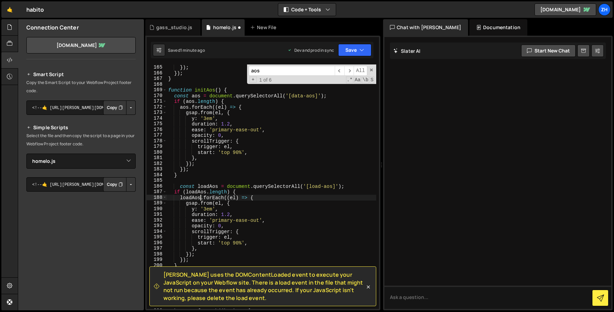
click at [239, 208] on div "}) ; }) ; }) ; } function initAos ( ) { const aos = document . querySelectorAll…" at bounding box center [271, 187] width 209 height 256
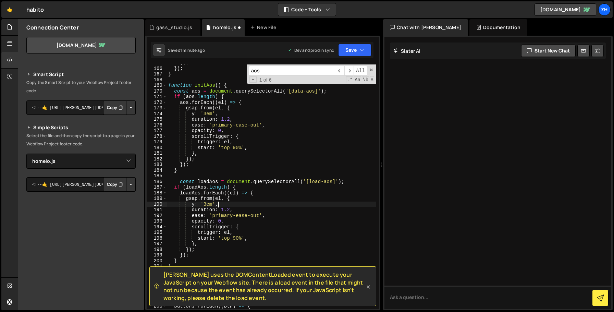
scroll to position [987, 0]
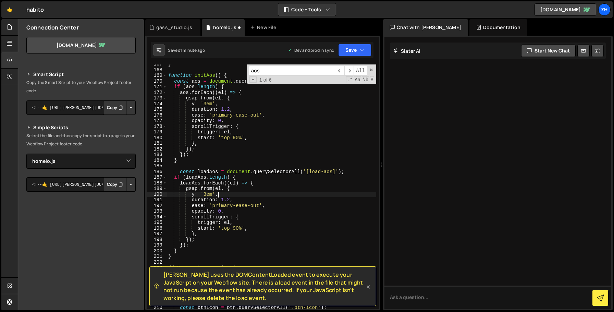
click at [264, 213] on div "} function initAos ( ) { const aos = document . querySelectorAll ( '[data-aos]'…" at bounding box center [271, 189] width 209 height 256
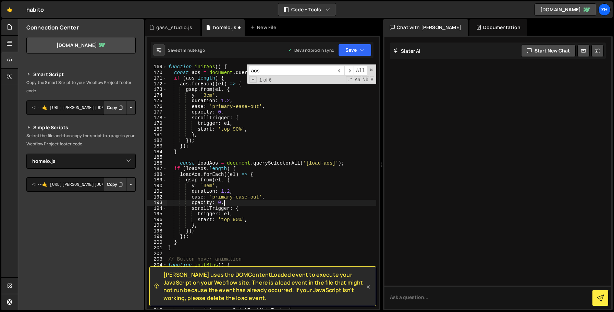
scroll to position [996, 0]
click at [264, 214] on div "function initAos ( ) { const aos = document . querySelectorAll ( '[data-aos]' )…" at bounding box center [271, 192] width 209 height 256
click at [237, 219] on div "function initAos ( ) { const aos = document . querySelectorAll ( '[data-aos]' )…" at bounding box center [271, 192] width 209 height 256
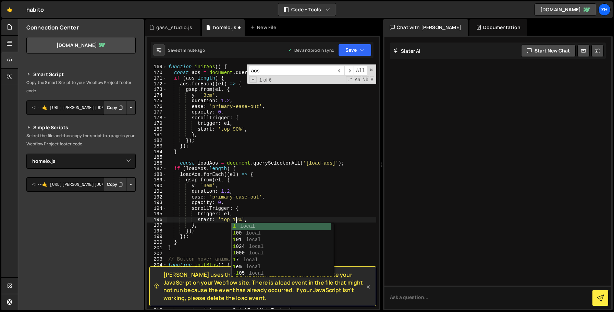
scroll to position [0, 5]
click at [257, 219] on div "function initAos ( ) { const aos = document . querySelectorAll ( '[data-aos]' )…" at bounding box center [271, 192] width 209 height 256
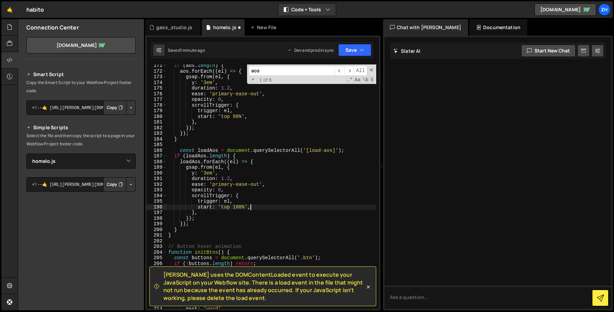
scroll to position [1009, 0]
type textarea "start: 'top 100%',"
click at [355, 52] on button "Save" at bounding box center [354, 50] width 33 height 12
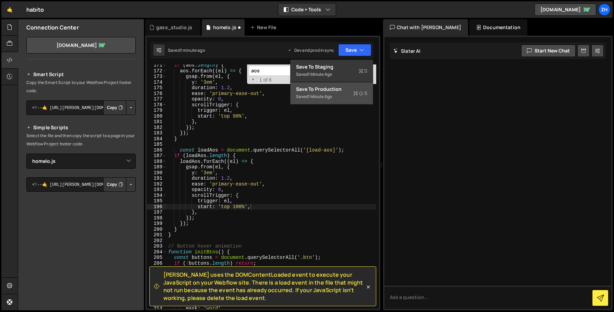
click at [336, 95] on div "Saved 1 minute ago" at bounding box center [331, 97] width 71 height 8
